Goal: Information Seeking & Learning: Learn about a topic

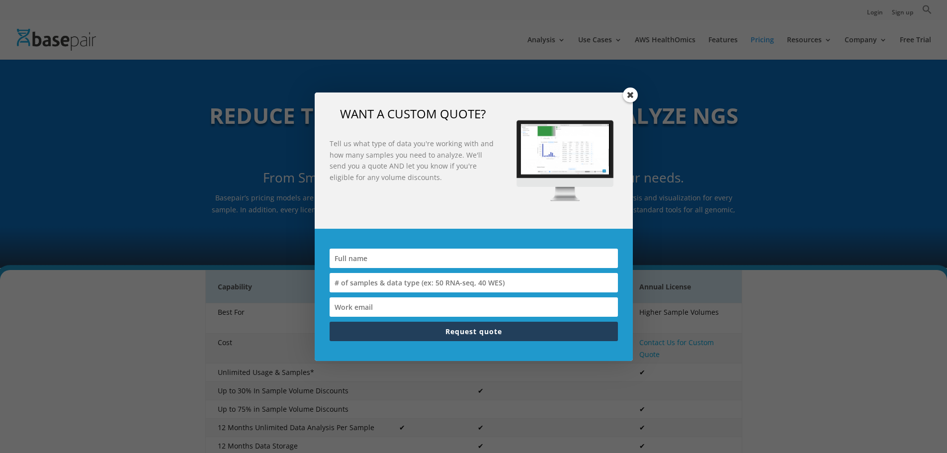
click at [628, 93] on span at bounding box center [630, 95] width 15 height 15
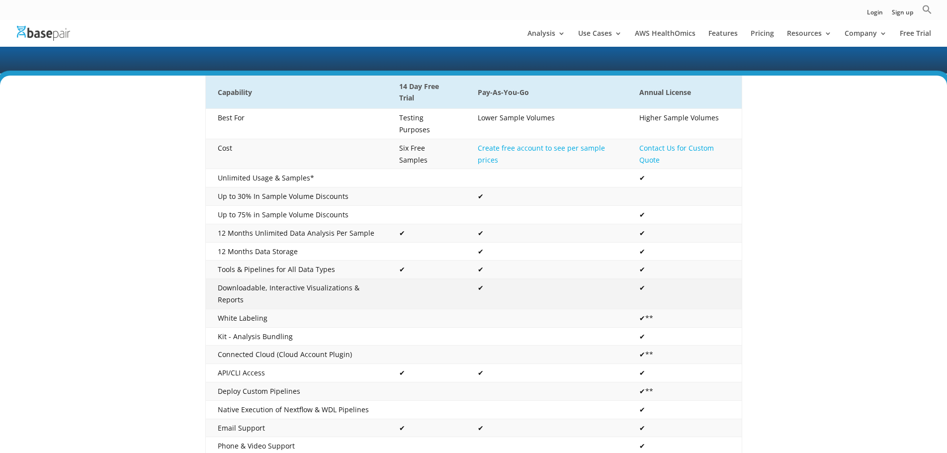
scroll to position [199, 0]
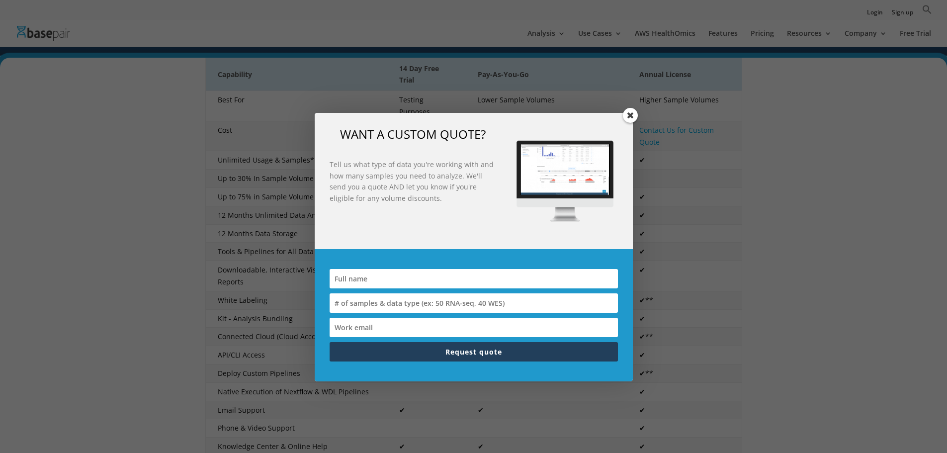
click at [627, 113] on span at bounding box center [630, 115] width 15 height 15
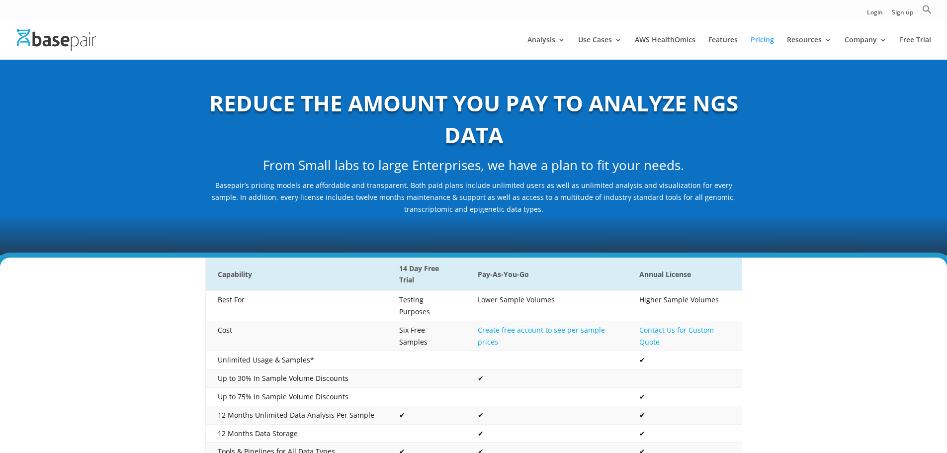
scroll to position [0, 0]
